Goal: Task Accomplishment & Management: Use online tool/utility

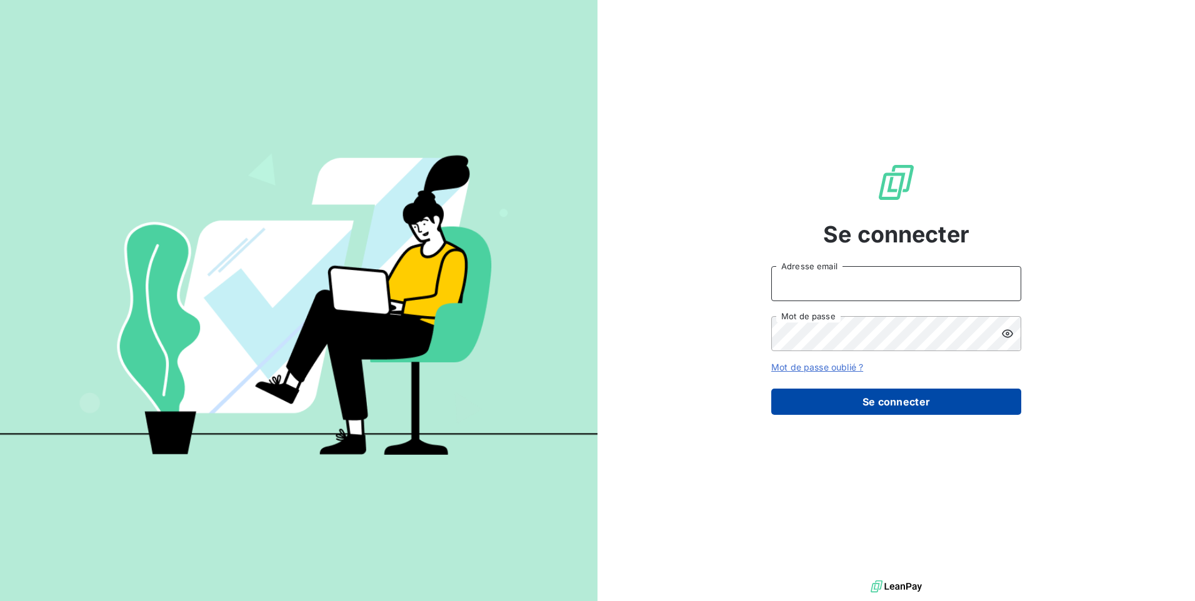
type input "[EMAIL_ADDRESS][DOMAIN_NAME]"
click at [862, 403] on button "Se connecter" at bounding box center [896, 402] width 250 height 26
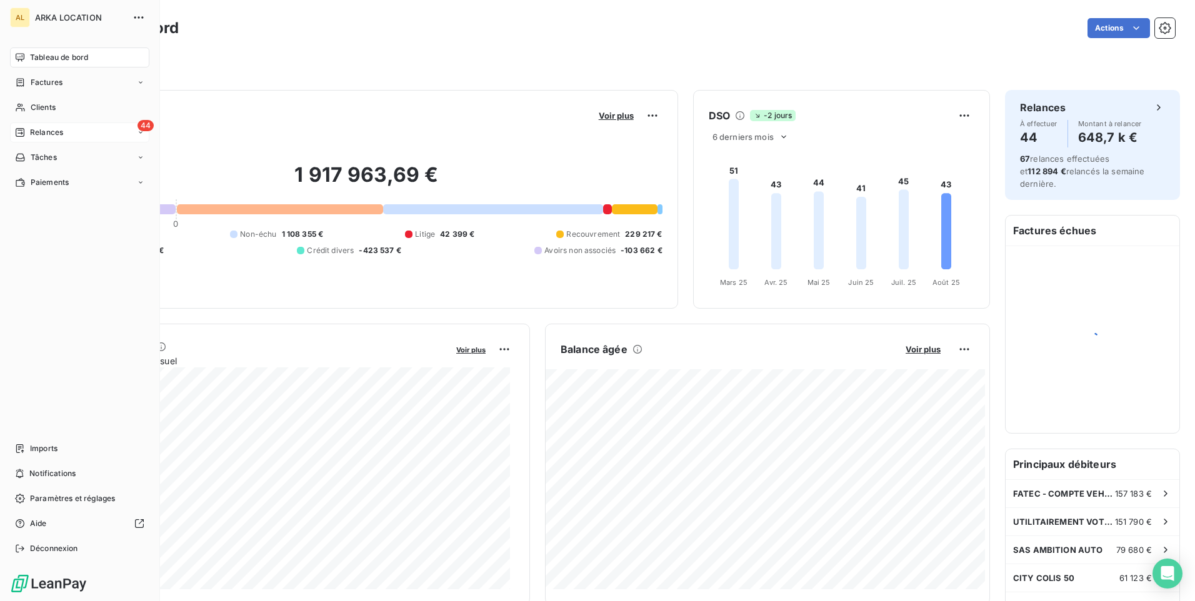
click at [32, 131] on span "Relances" at bounding box center [46, 132] width 33 height 11
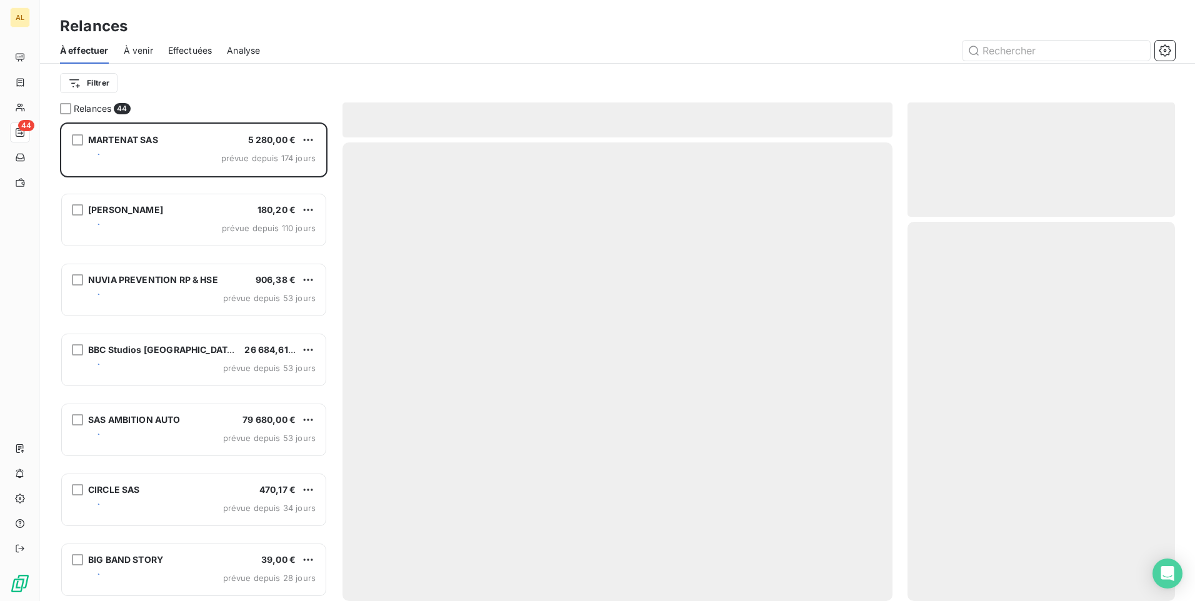
scroll to position [469, 258]
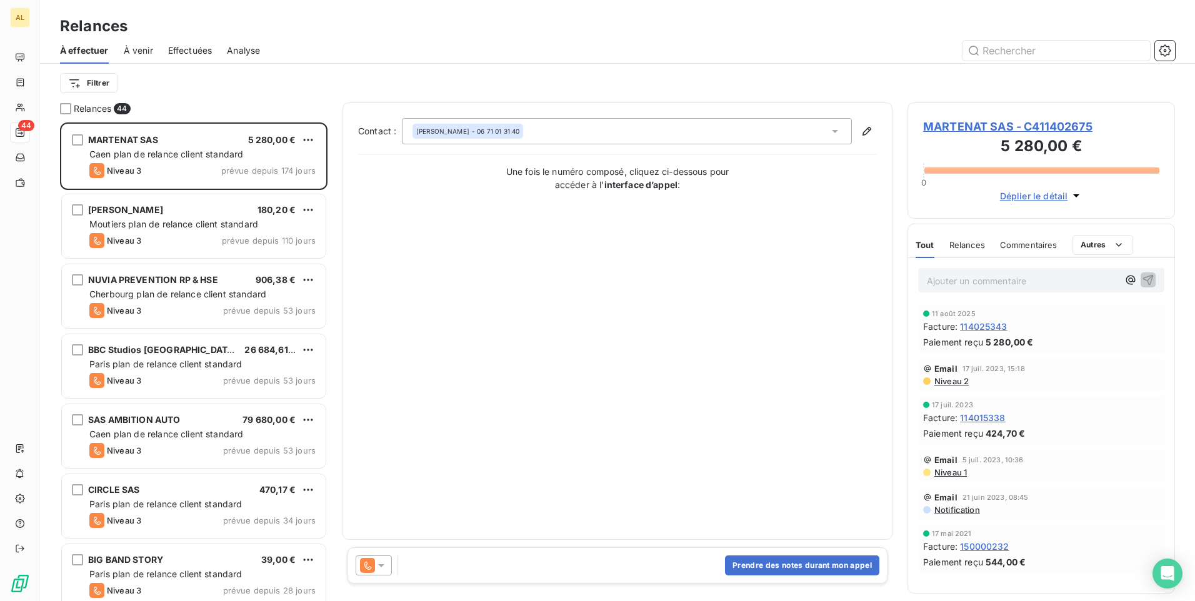
click at [178, 47] on span "Effectuées" at bounding box center [190, 50] width 44 height 12
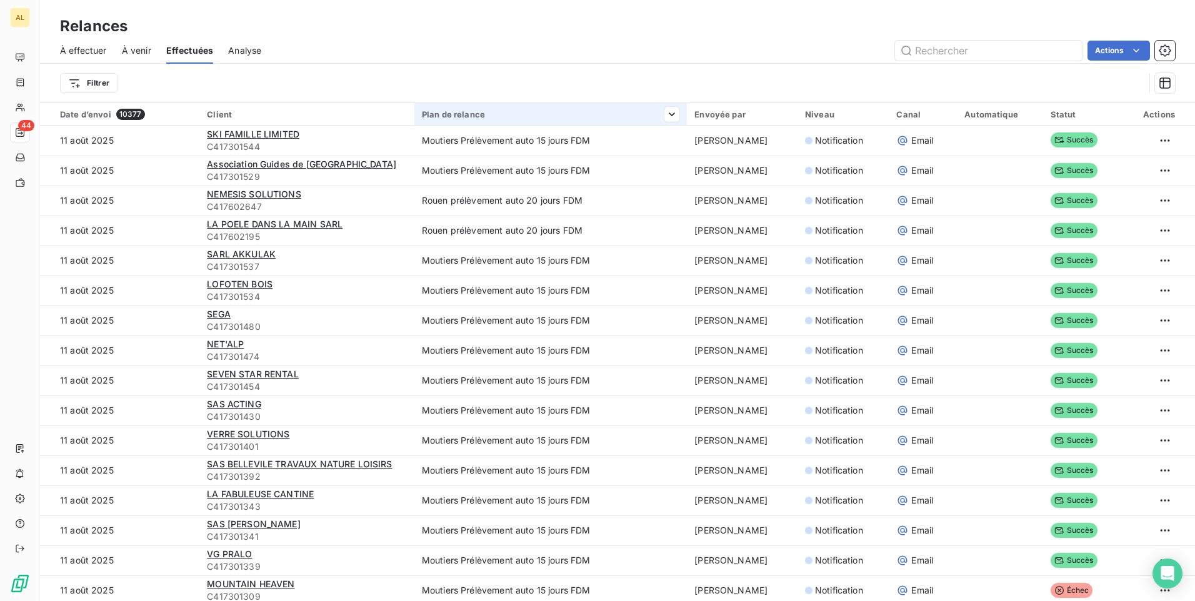
click at [926, 54] on input "text" at bounding box center [988, 51] width 187 height 20
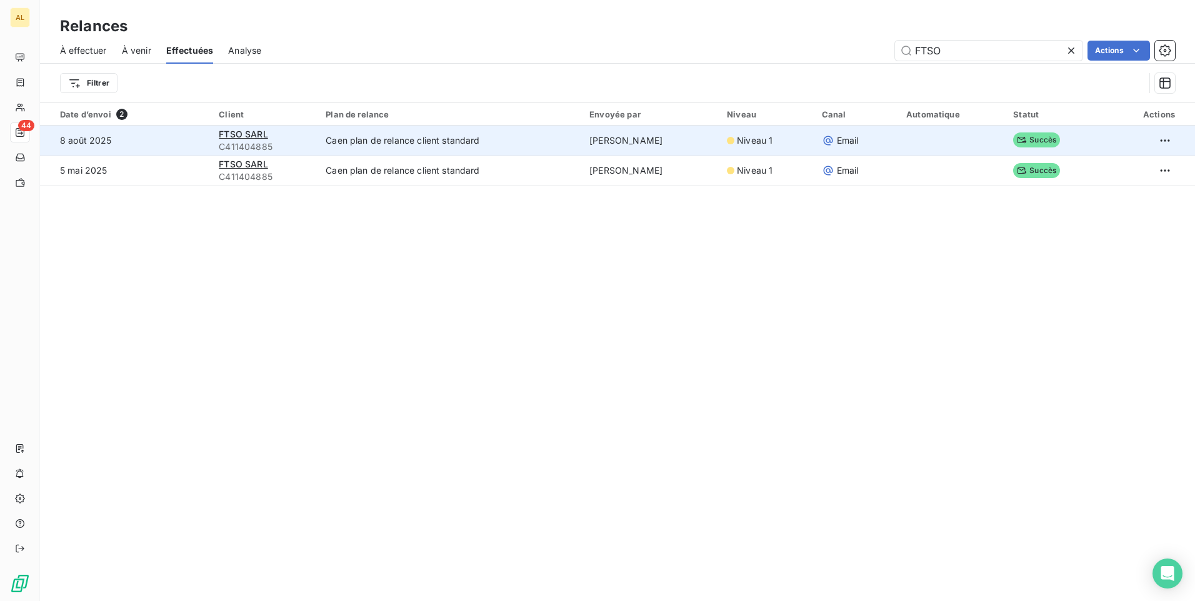
type input "FTSO"
click at [424, 141] on td "Caen plan de relance client standard" at bounding box center [450, 141] width 264 height 30
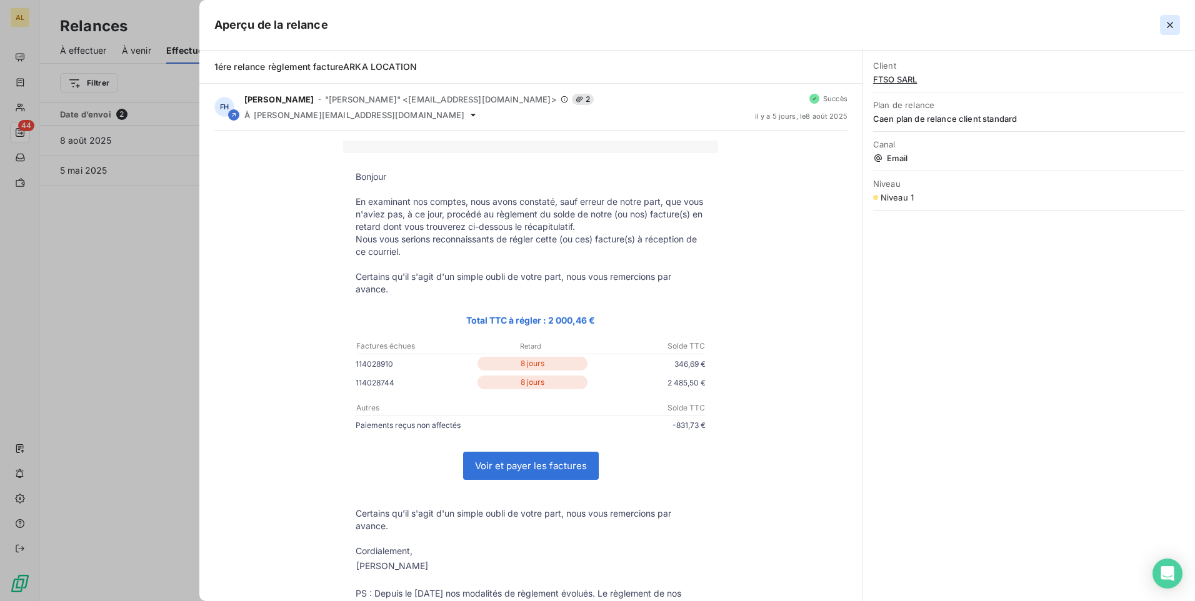
click at [1162, 26] on button "button" at bounding box center [1170, 25] width 20 height 20
